Goal: Task Accomplishment & Management: Manage account settings

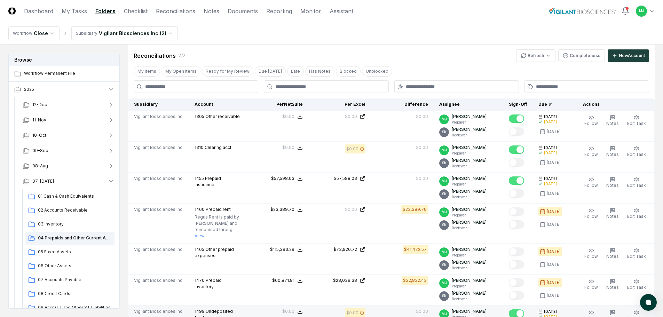
scroll to position [125, 0]
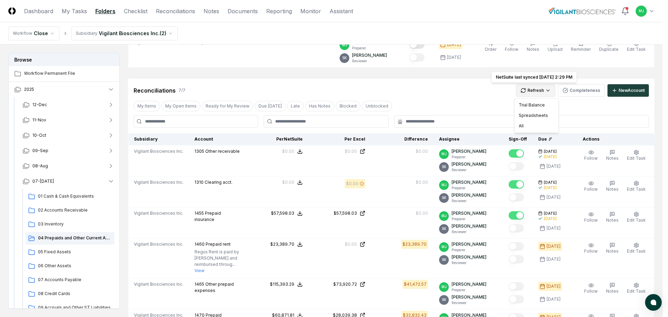
click at [535, 89] on html "CloseCore Dashboard My Tasks Folders Checklist Reconciliations Notes Documents …" at bounding box center [334, 218] width 668 height 686
click at [522, 128] on div "All" at bounding box center [536, 126] width 41 height 10
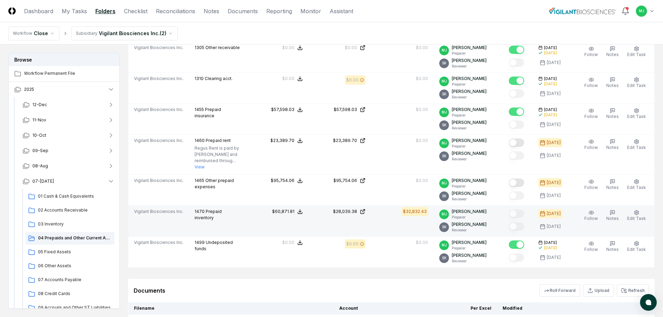
scroll to position [230, 0]
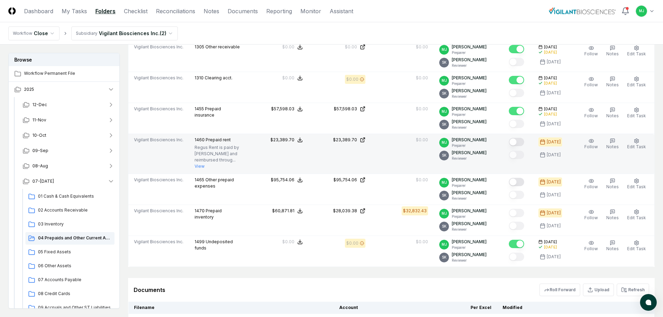
click at [524, 143] on button "Mark complete" at bounding box center [516, 142] width 15 height 8
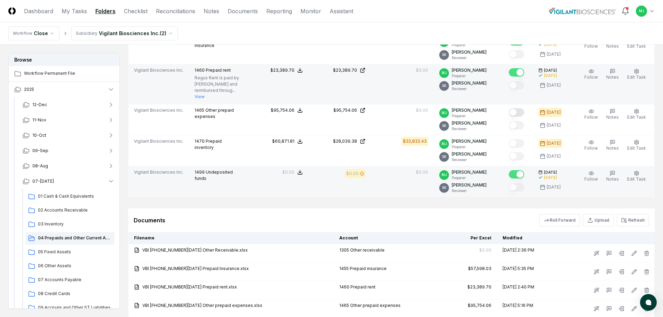
scroll to position [369, 0]
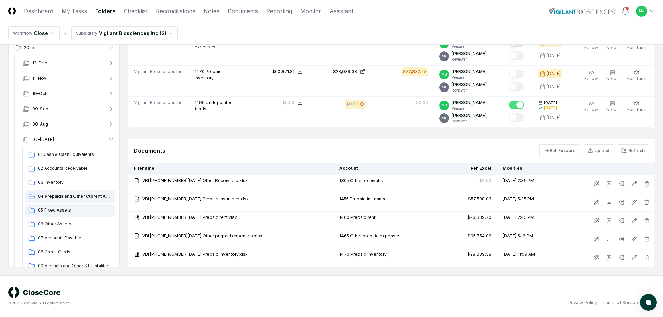
click at [57, 213] on span "05 Fixed Assets" at bounding box center [75, 210] width 74 height 6
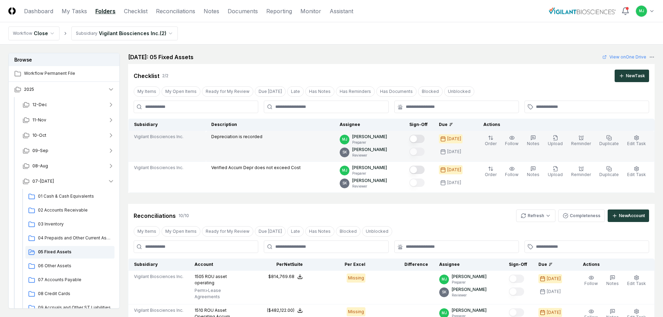
click at [425, 136] on button "Mark complete" at bounding box center [416, 139] width 15 height 8
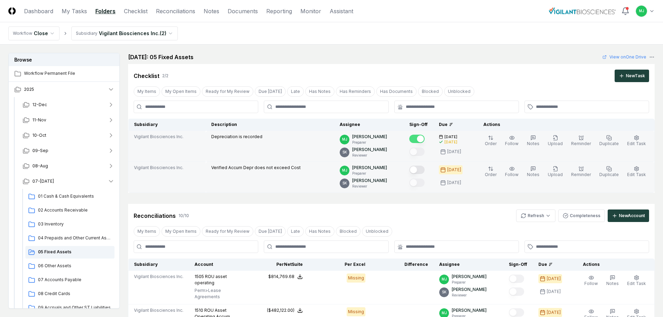
click at [425, 168] on button "Mark complete" at bounding box center [416, 170] width 15 height 8
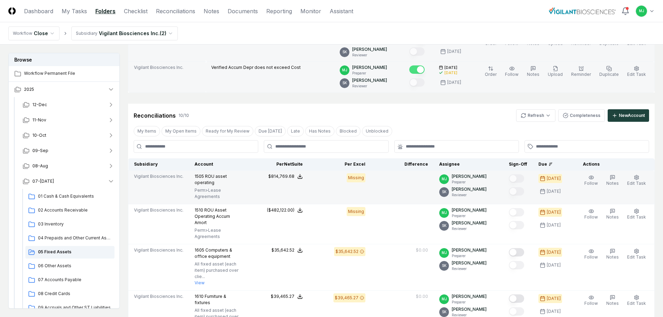
scroll to position [104, 0]
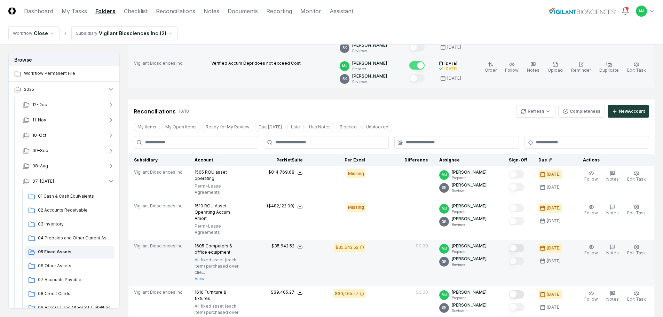
click at [524, 244] on button "Mark complete" at bounding box center [516, 248] width 15 height 8
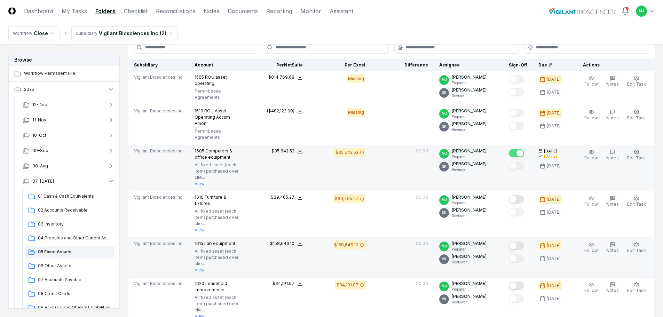
scroll to position [209, 0]
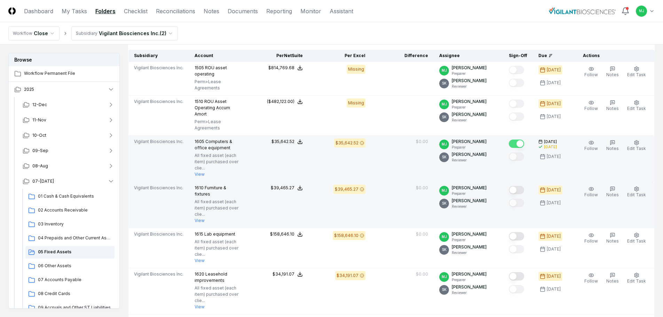
click at [521, 186] on button "Mark complete" at bounding box center [516, 190] width 15 height 8
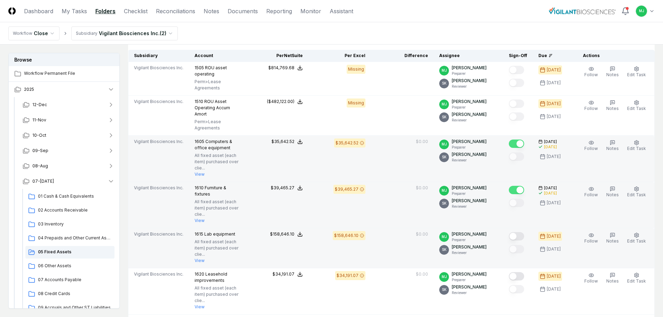
click at [519, 232] on button "Mark complete" at bounding box center [516, 236] width 15 height 8
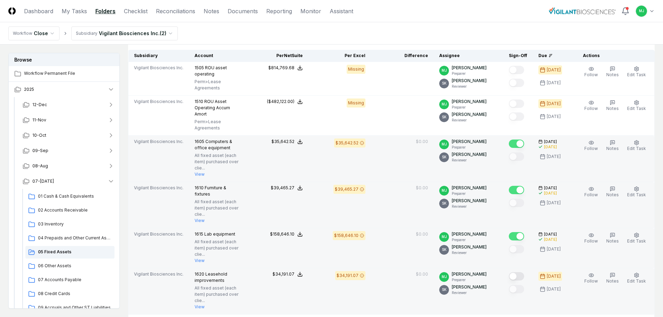
click at [524, 272] on button "Mark complete" at bounding box center [516, 276] width 15 height 8
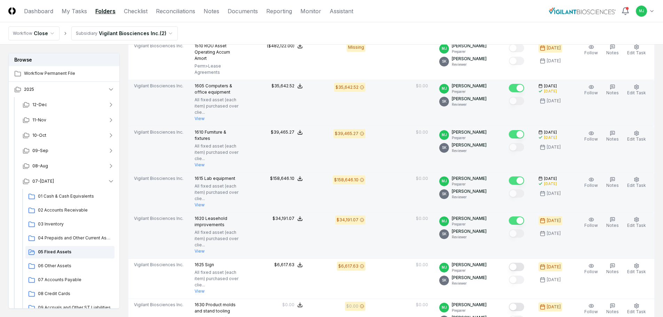
scroll to position [278, 0]
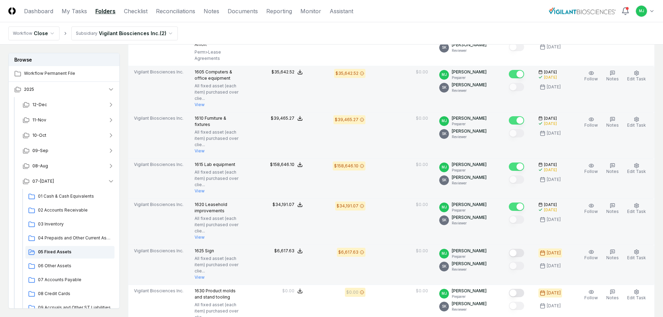
click at [523, 249] on button "Mark complete" at bounding box center [516, 253] width 15 height 8
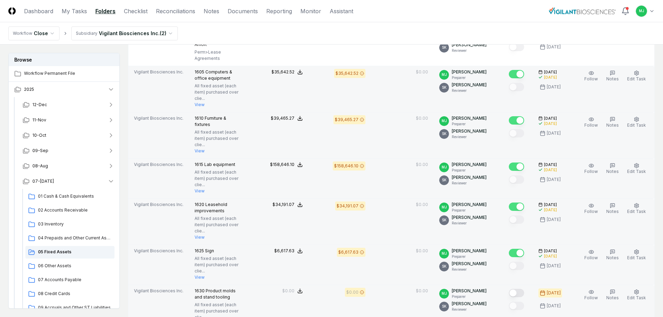
click at [522, 289] on button "Mark complete" at bounding box center [516, 293] width 15 height 8
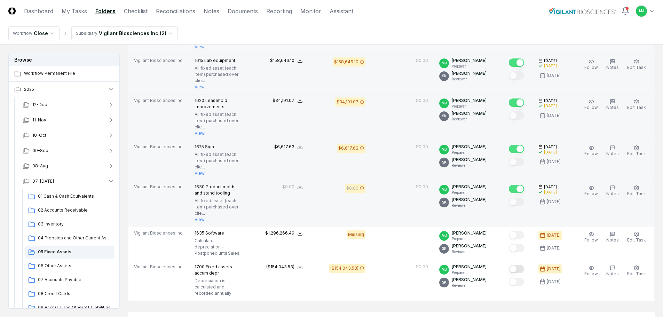
scroll to position [383, 0]
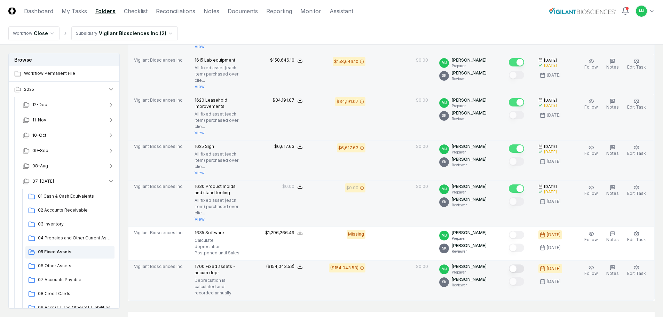
click at [524, 265] on button "Mark complete" at bounding box center [516, 269] width 15 height 8
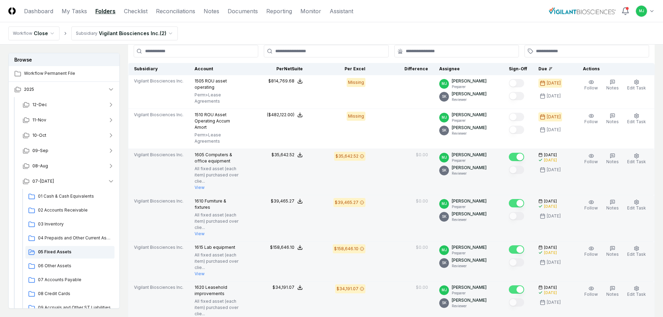
scroll to position [187, 0]
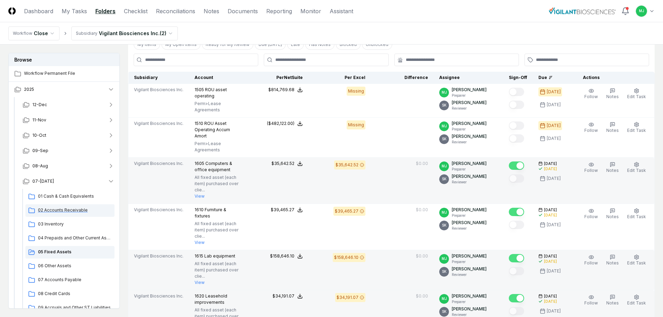
drag, startPoint x: 136, startPoint y: 202, endPoint x: 113, endPoint y: 214, distance: 26.2
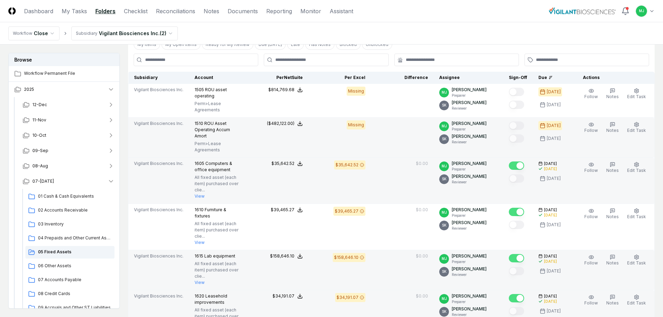
scroll to position [152, 0]
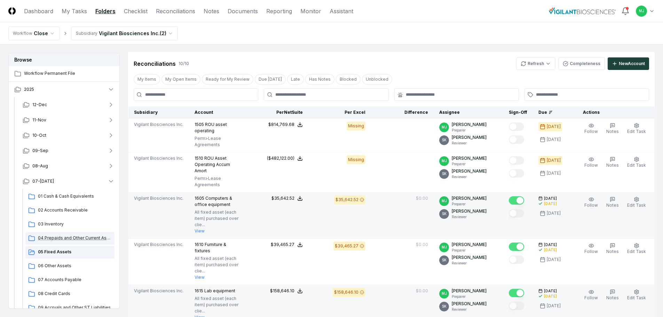
click at [59, 239] on span "04 Prepaids and Other Current Assets" at bounding box center [75, 238] width 74 height 6
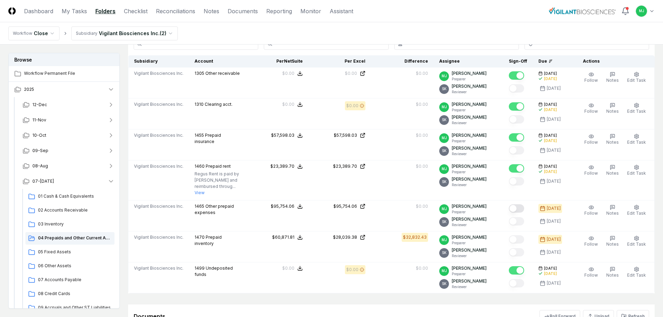
scroll to position [209, 0]
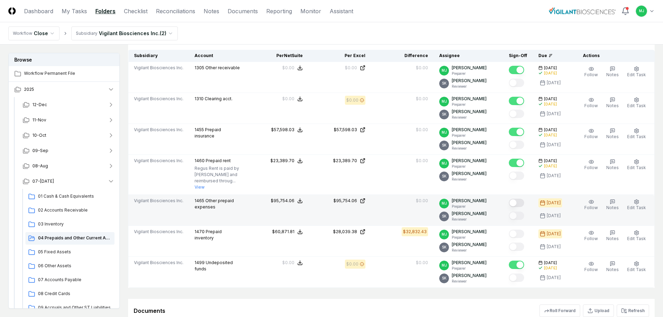
click at [524, 201] on button "Mark complete" at bounding box center [516, 203] width 15 height 8
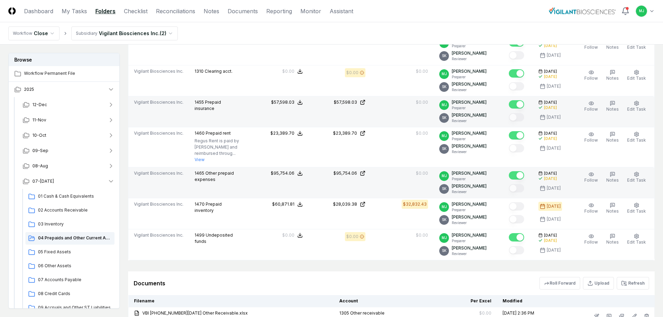
scroll to position [313, 0]
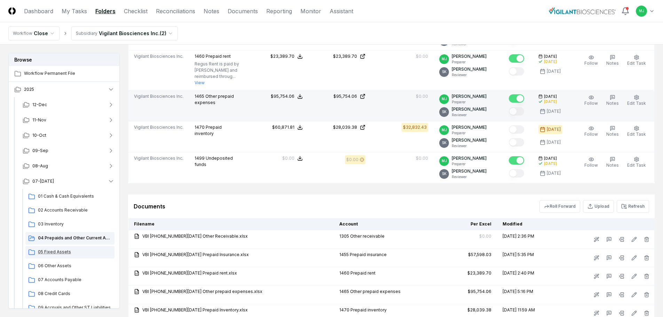
click at [48, 252] on span "05 Fixed Assets" at bounding box center [75, 252] width 74 height 6
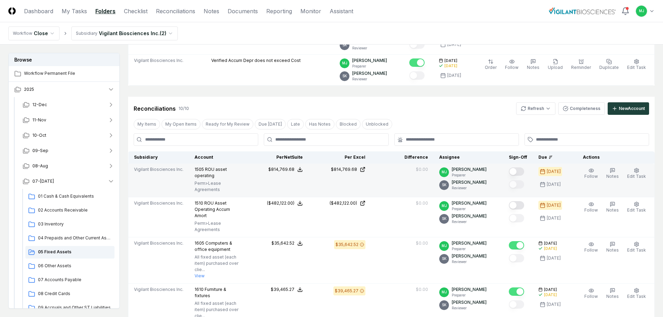
scroll to position [78, 0]
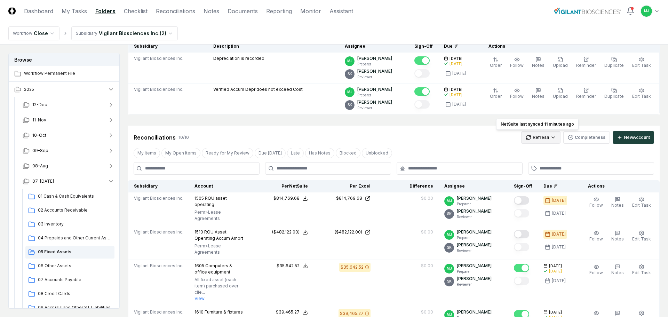
click at [526, 134] on html "CloseCore Dashboard My Tasks Folders Checklist Reconciliations Notes Documents …" at bounding box center [334, 314] width 668 height 784
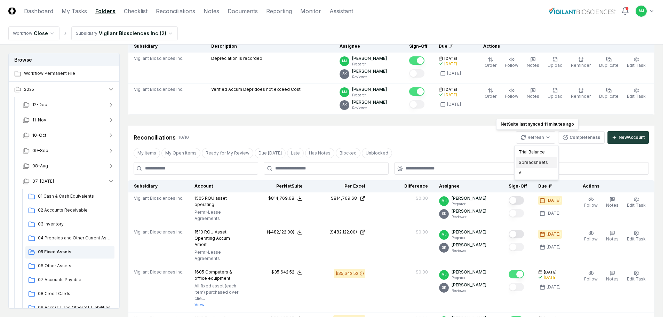
click at [529, 160] on div "Spreadsheets" at bounding box center [536, 162] width 41 height 10
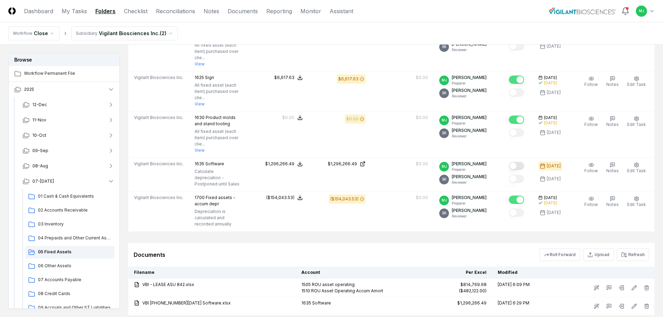
scroll to position [461, 0]
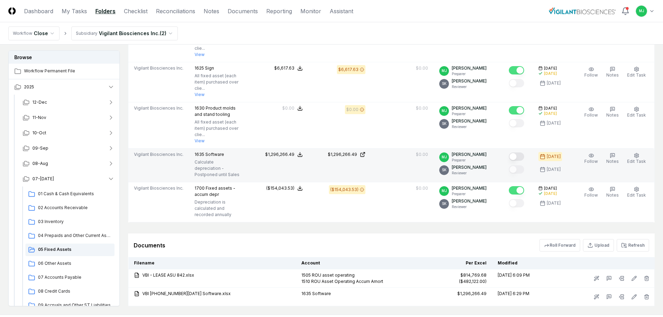
click at [524, 152] on button "Mark complete" at bounding box center [516, 156] width 15 height 8
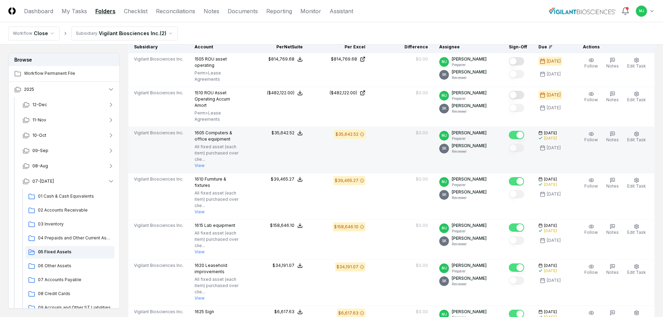
scroll to position [183, 0]
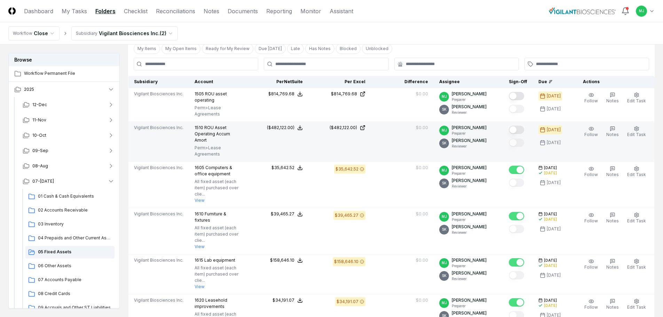
click at [523, 128] on button "Mark complete" at bounding box center [516, 130] width 15 height 8
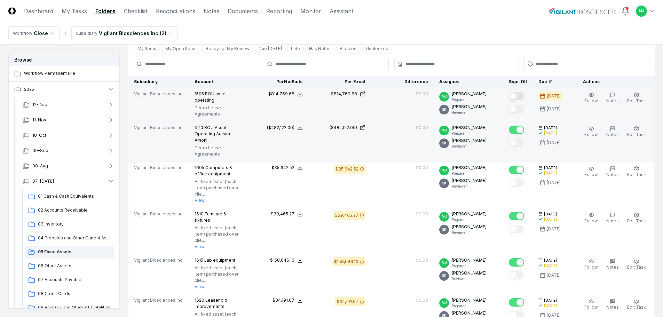
click at [522, 96] on button "Mark complete" at bounding box center [516, 96] width 15 height 8
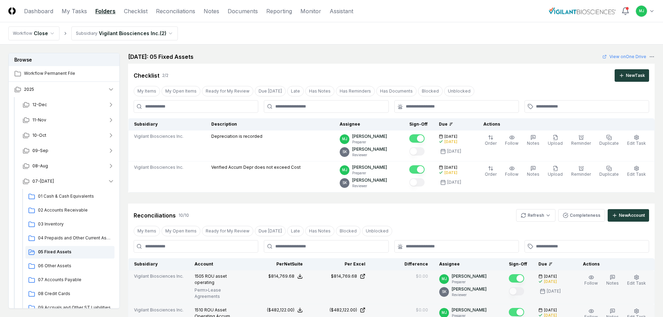
scroll to position [0, 0]
click at [52, 264] on span "06 Other Assets" at bounding box center [75, 266] width 74 height 6
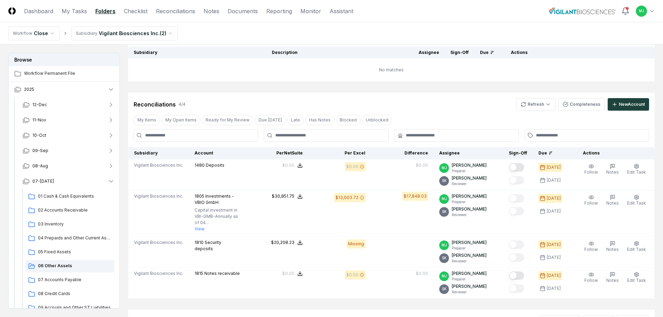
scroll to position [69, 0]
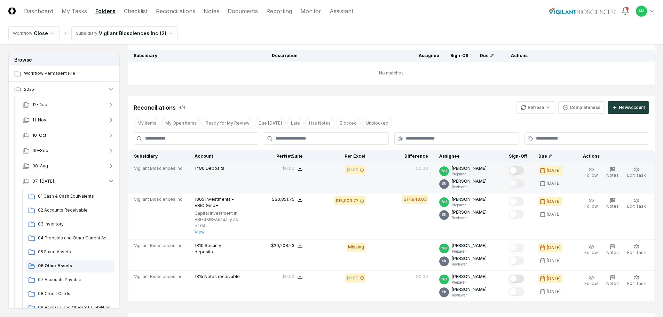
click at [524, 172] on button "Mark complete" at bounding box center [516, 170] width 15 height 8
